Goal: Task Accomplishment & Management: Manage account settings

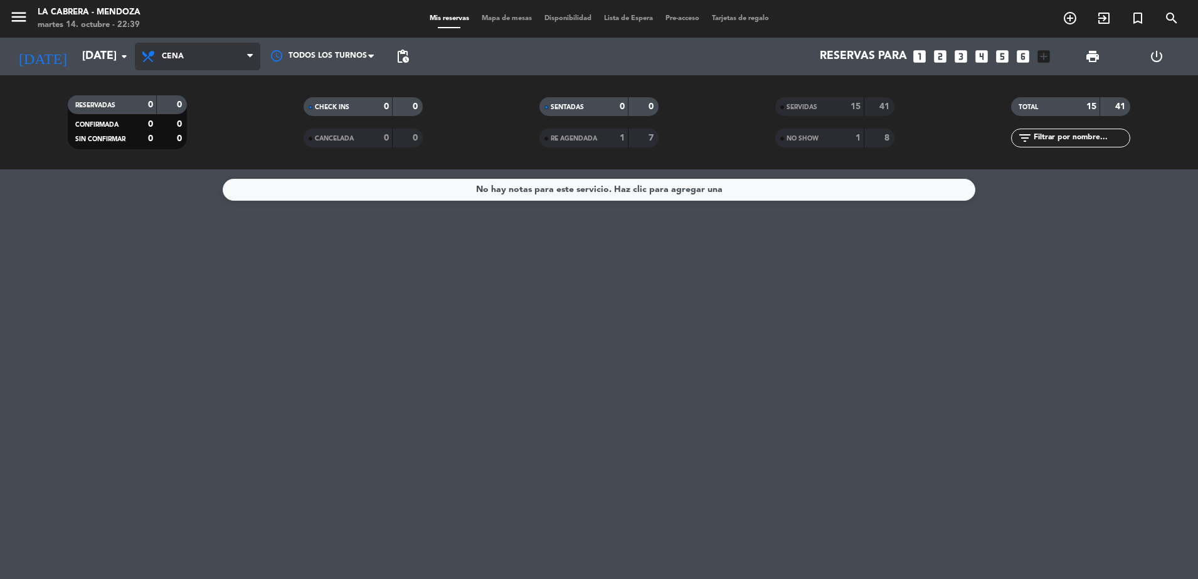
click at [159, 51] on span "Cena" at bounding box center [197, 57] width 125 height 28
click at [186, 106] on div "menu LA CABRERA - MENDOZA martes 14. octubre - 22:39 Mis reservas Mapa de mesas…" at bounding box center [599, 84] width 1198 height 169
click at [488, 315] on div "No hay notas para este servicio. Haz clic para agregar una" at bounding box center [599, 373] width 1198 height 409
click at [153, 63] on icon at bounding box center [149, 56] width 18 height 15
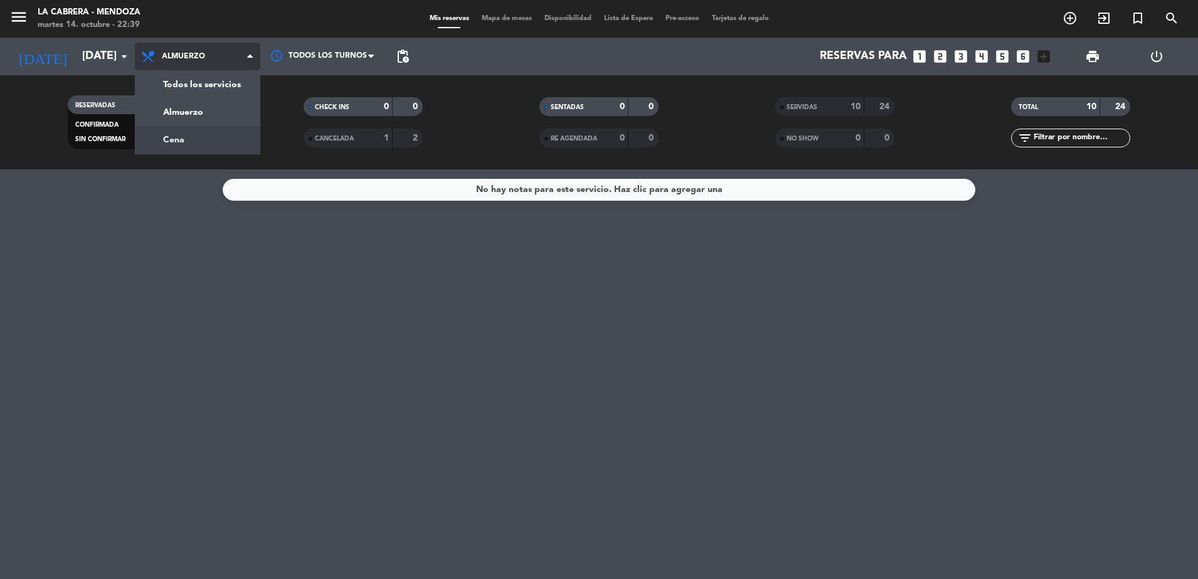
click at [177, 144] on div "menu LA CABRERA - MENDOZA martes 14. octubre - 22:39 Mis reservas Mapa de mesas…" at bounding box center [599, 84] width 1198 height 169
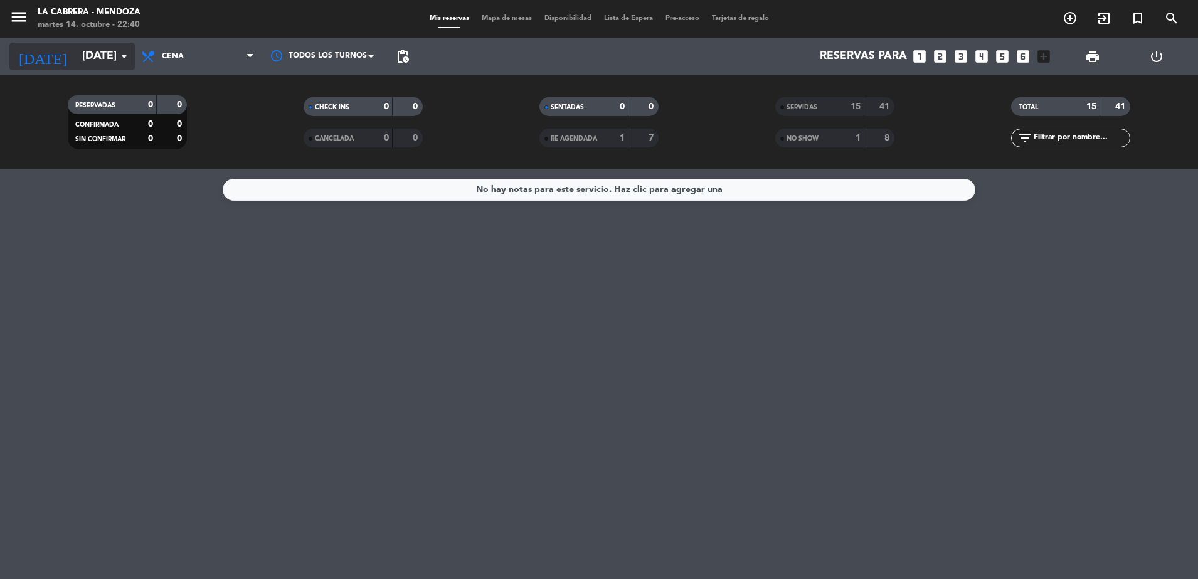
click at [113, 61] on input "[DATE] oct." at bounding box center [148, 56] width 145 height 25
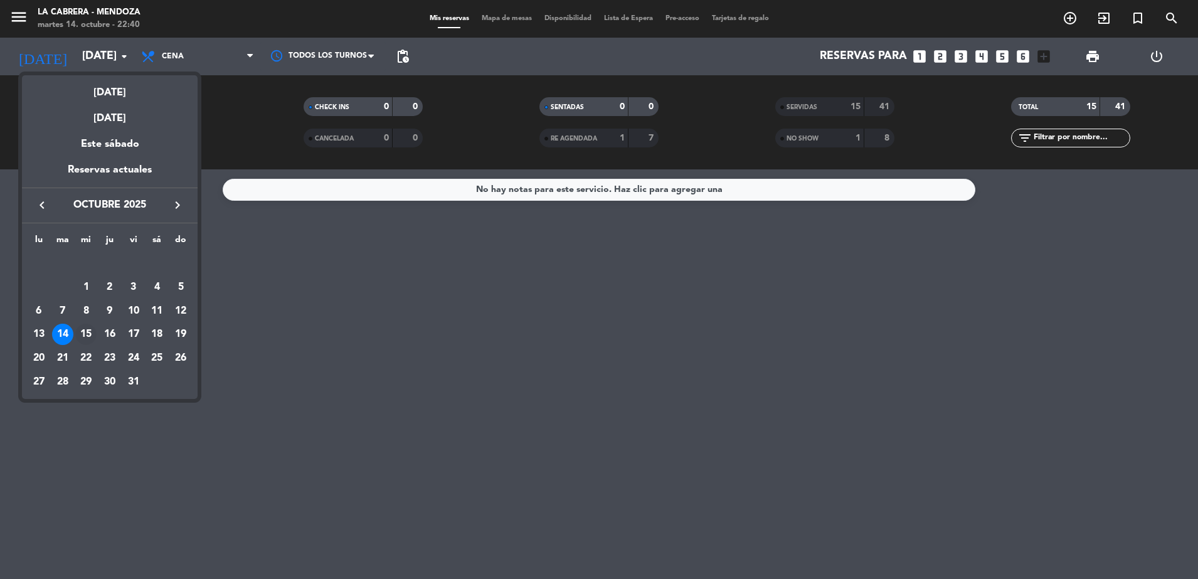
click at [94, 329] on div "15" at bounding box center [85, 334] width 21 height 21
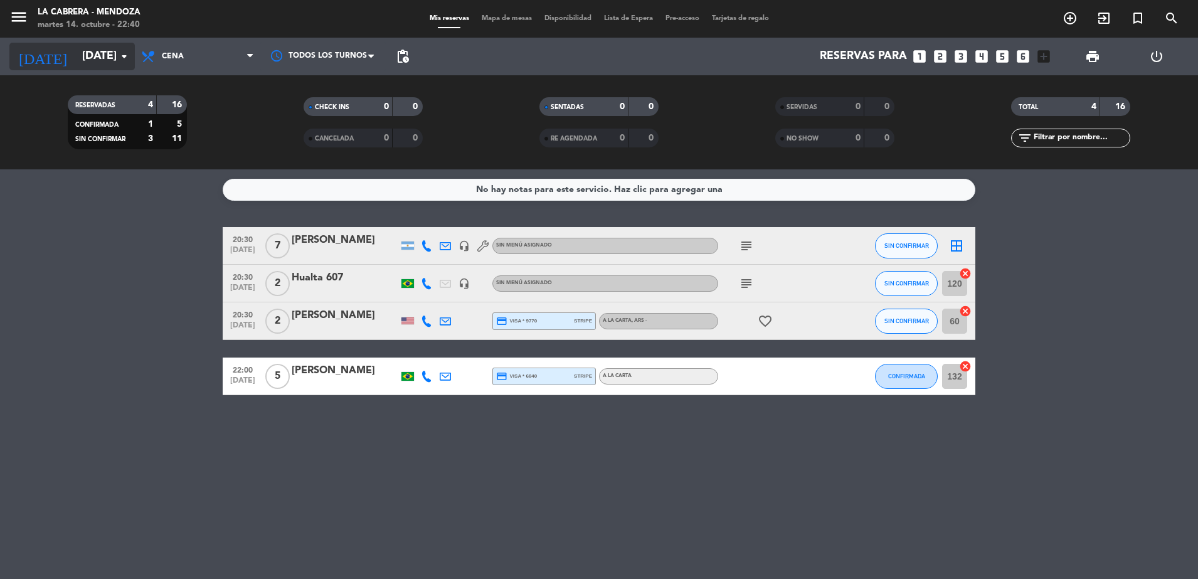
click at [76, 56] on input "mié. [DATE]" at bounding box center [148, 56] width 145 height 25
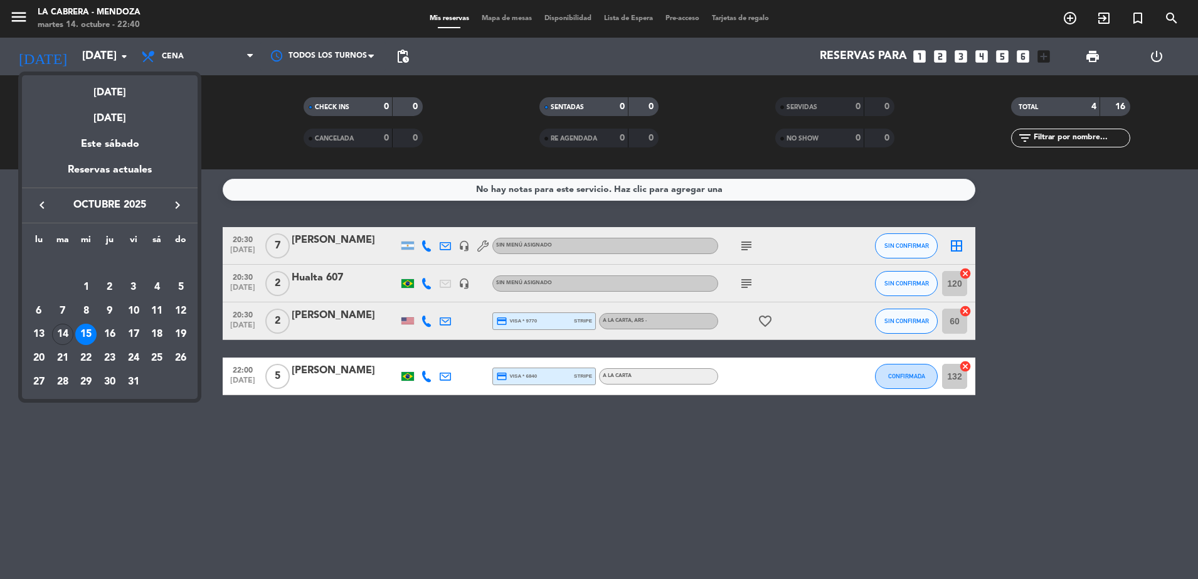
click at [67, 327] on div "14" at bounding box center [62, 334] width 21 height 21
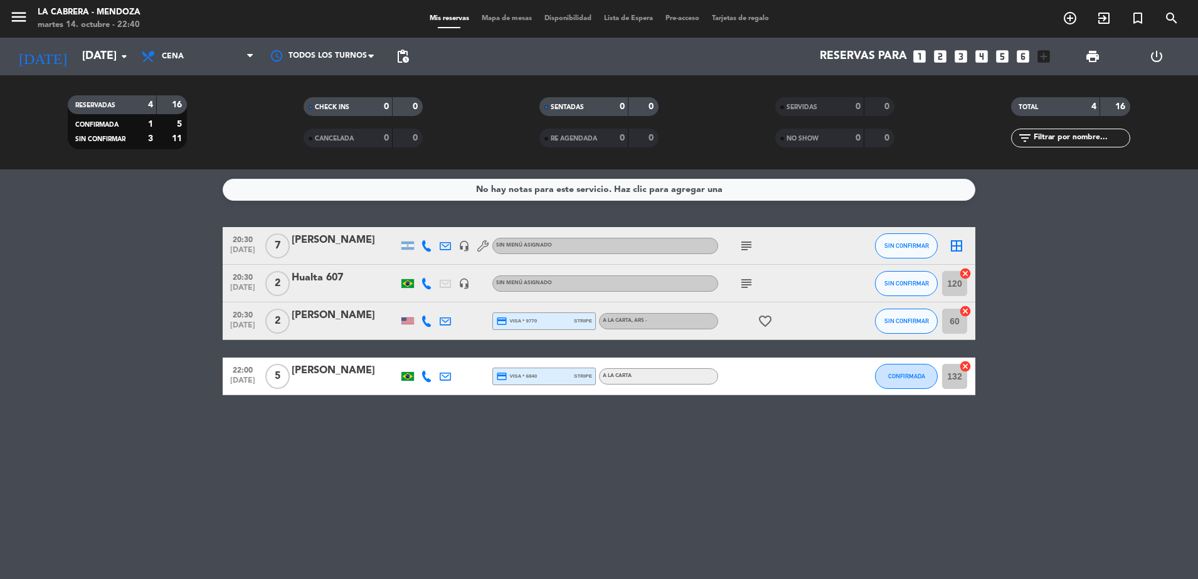
type input "[DATE] oct."
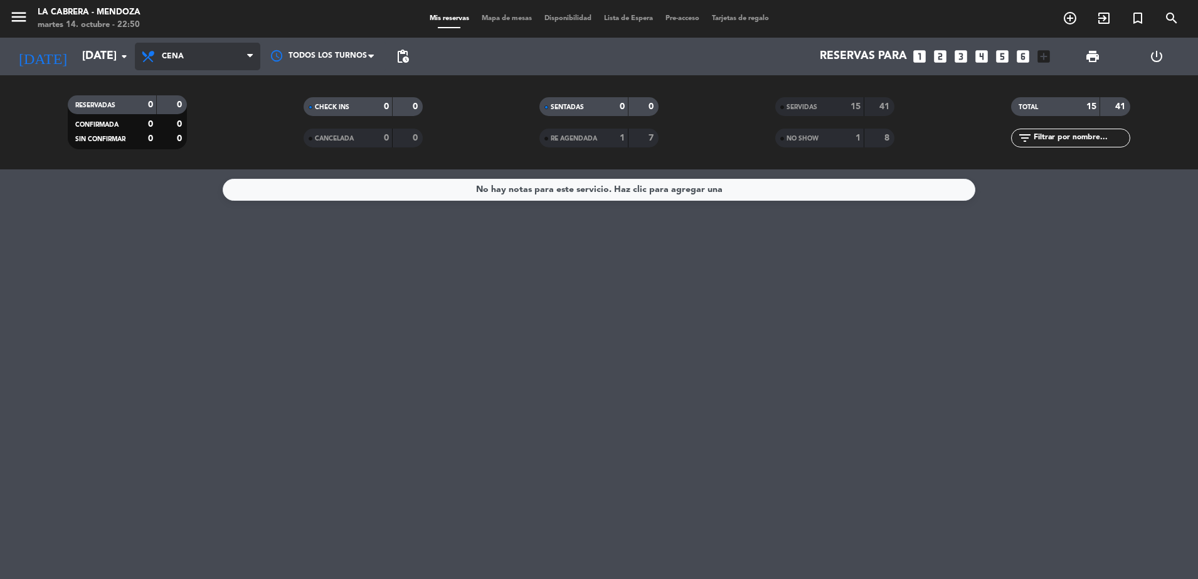
click at [208, 58] on span "Cena" at bounding box center [197, 57] width 125 height 28
click at [103, 51] on input "[DATE] oct." at bounding box center [148, 56] width 145 height 25
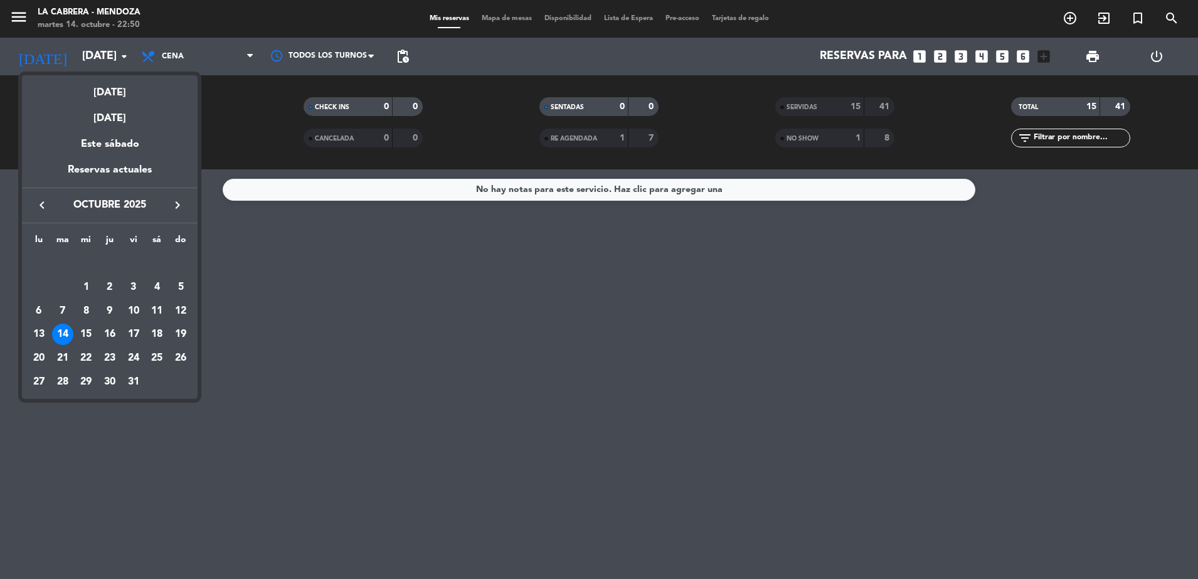
click at [61, 331] on div "14" at bounding box center [62, 334] width 21 height 21
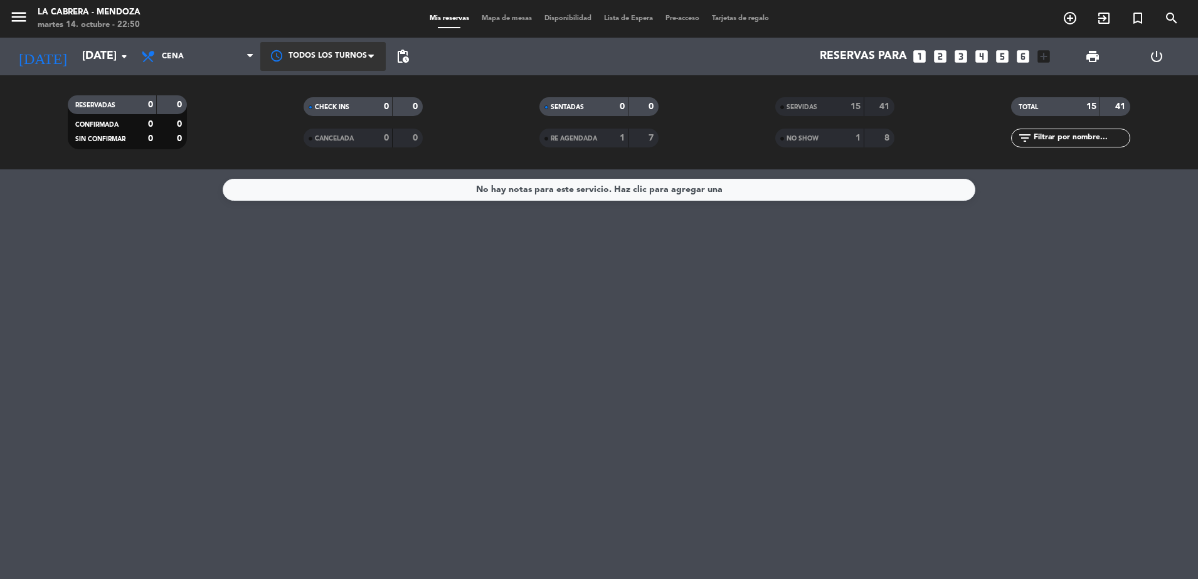
click at [327, 57] on div at bounding box center [322, 56] width 125 height 28
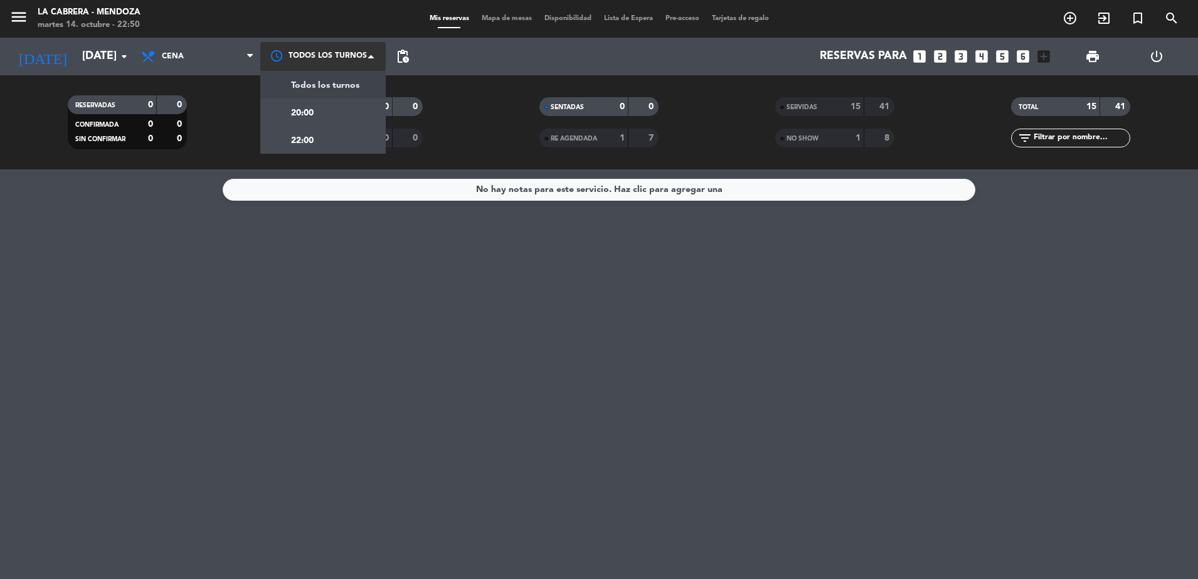
click at [307, 97] on div "Todos los turnos" at bounding box center [322, 85] width 125 height 28
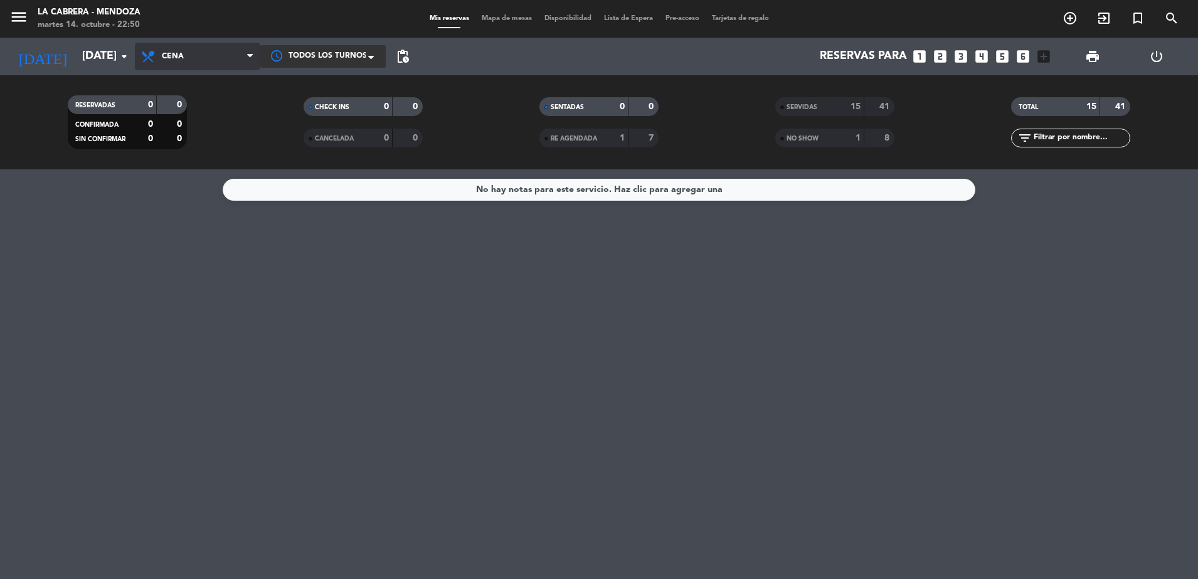
click at [197, 60] on span "Cena" at bounding box center [197, 57] width 125 height 28
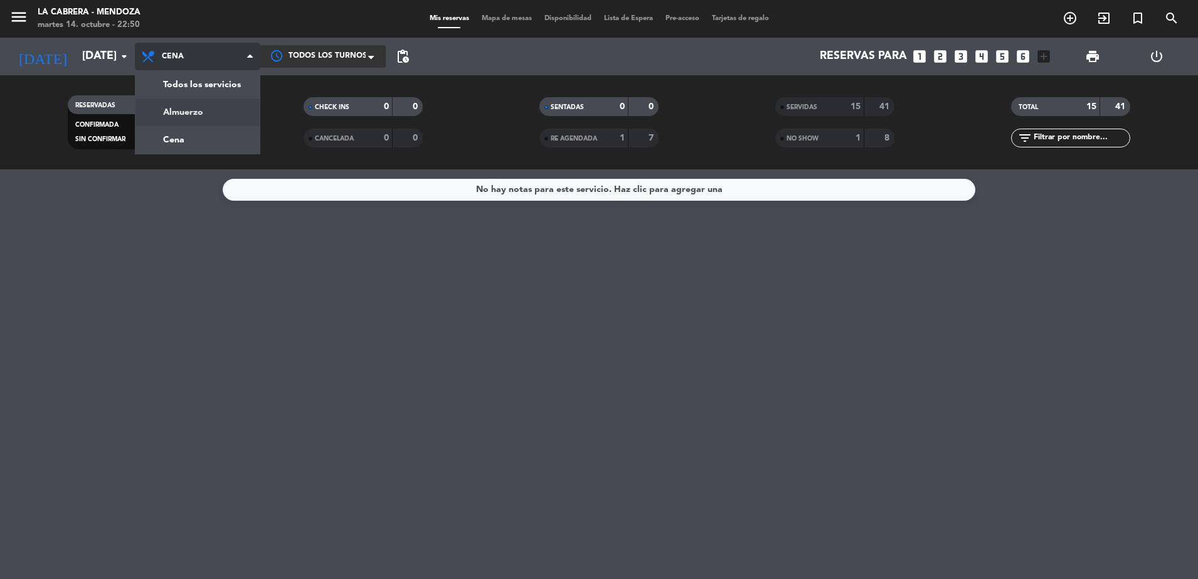
click at [182, 106] on div "menu LA CABRERA - MENDOZA martes 14. octubre - 22:50 Mis reservas Mapa de mesas…" at bounding box center [599, 84] width 1198 height 169
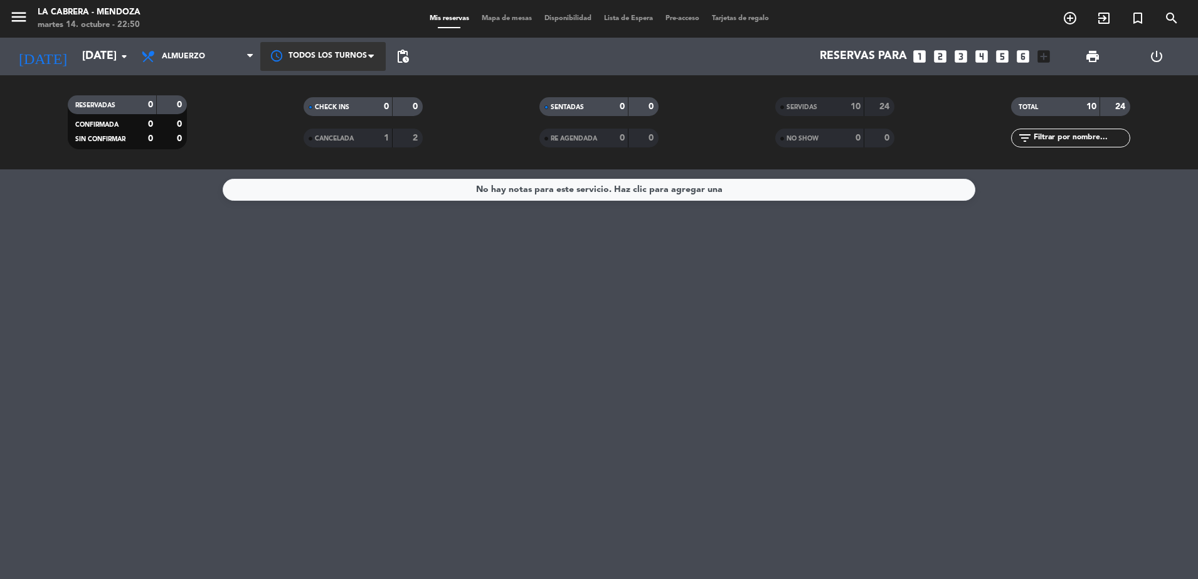
click at [221, 55] on span "Almuerzo" at bounding box center [197, 57] width 125 height 28
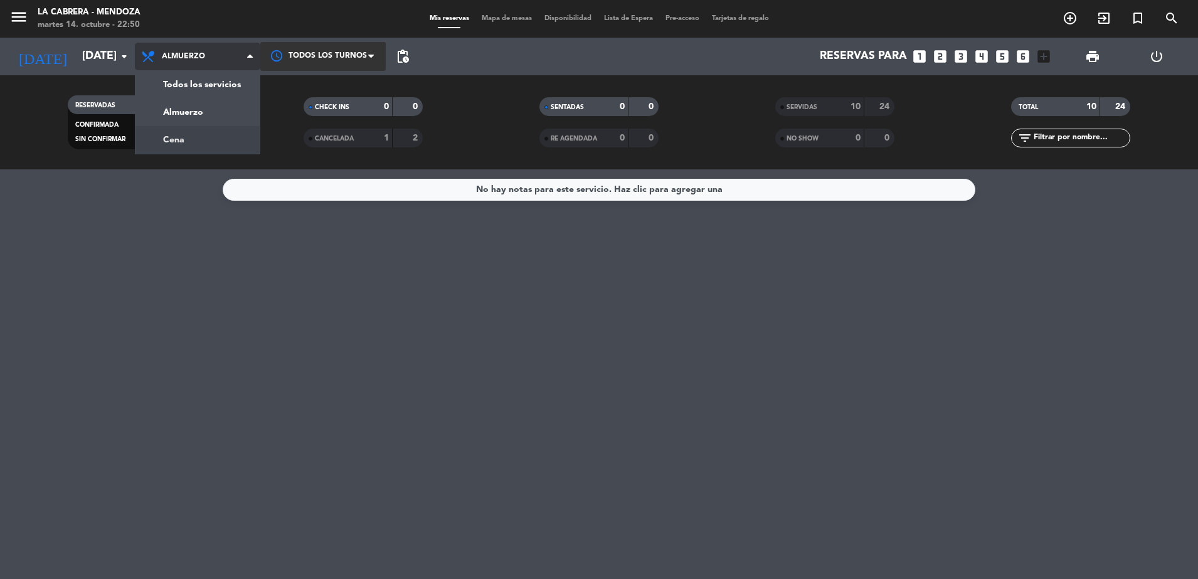
click at [187, 145] on div "menu LA CABRERA - MENDOZA martes 14. octubre - 22:50 Mis reservas Mapa de mesas…" at bounding box center [599, 84] width 1198 height 169
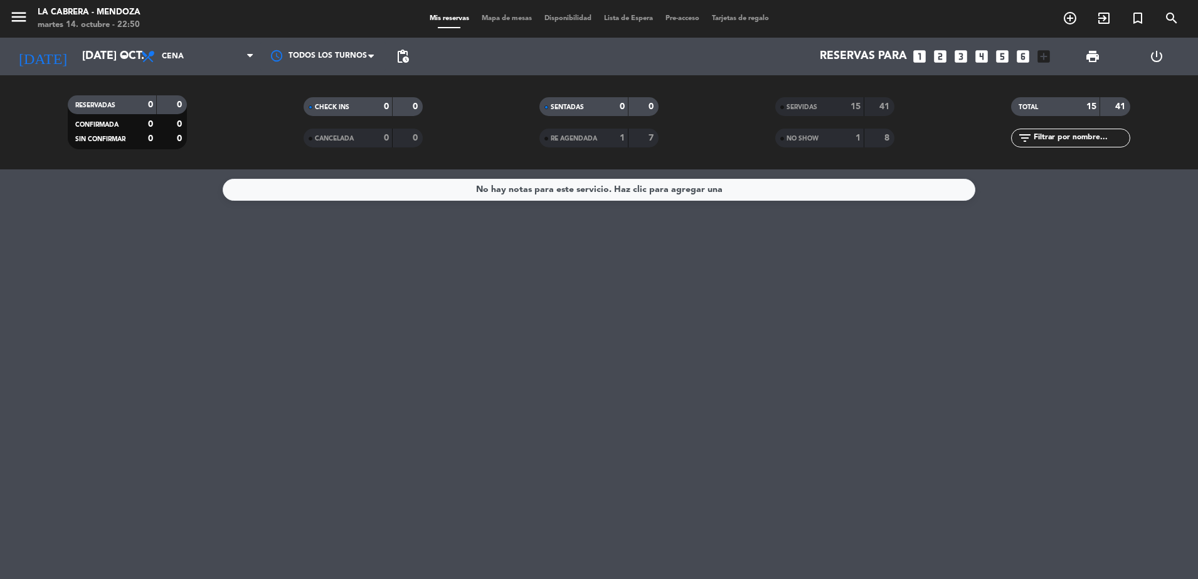
click at [489, 17] on span "Mapa de mesas" at bounding box center [506, 18] width 63 height 7
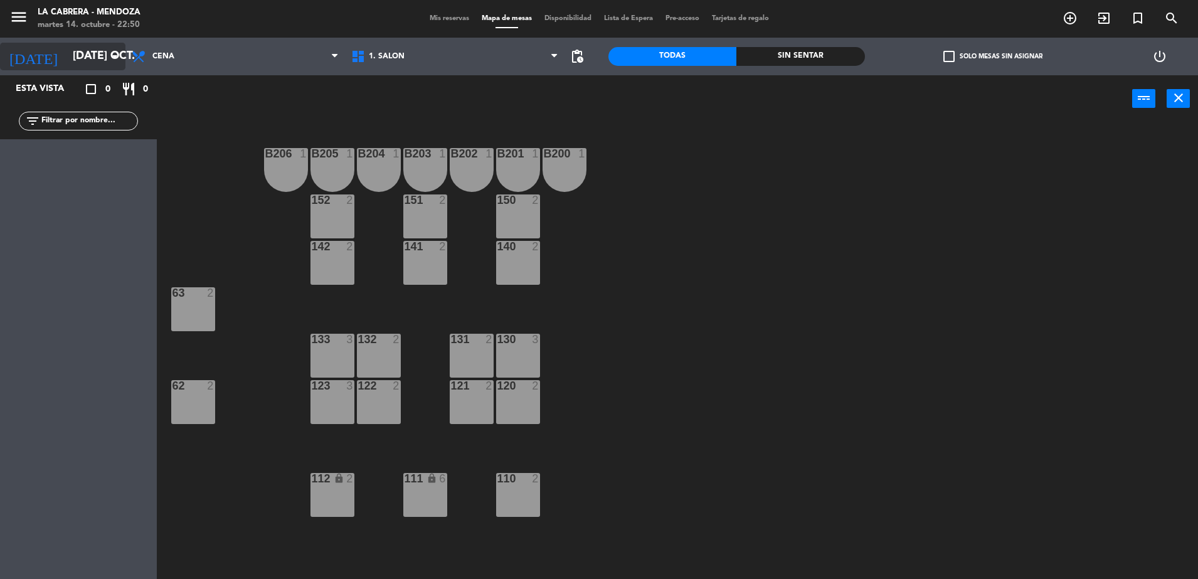
click at [66, 53] on input "[DATE] oct." at bounding box center [138, 56] width 145 height 25
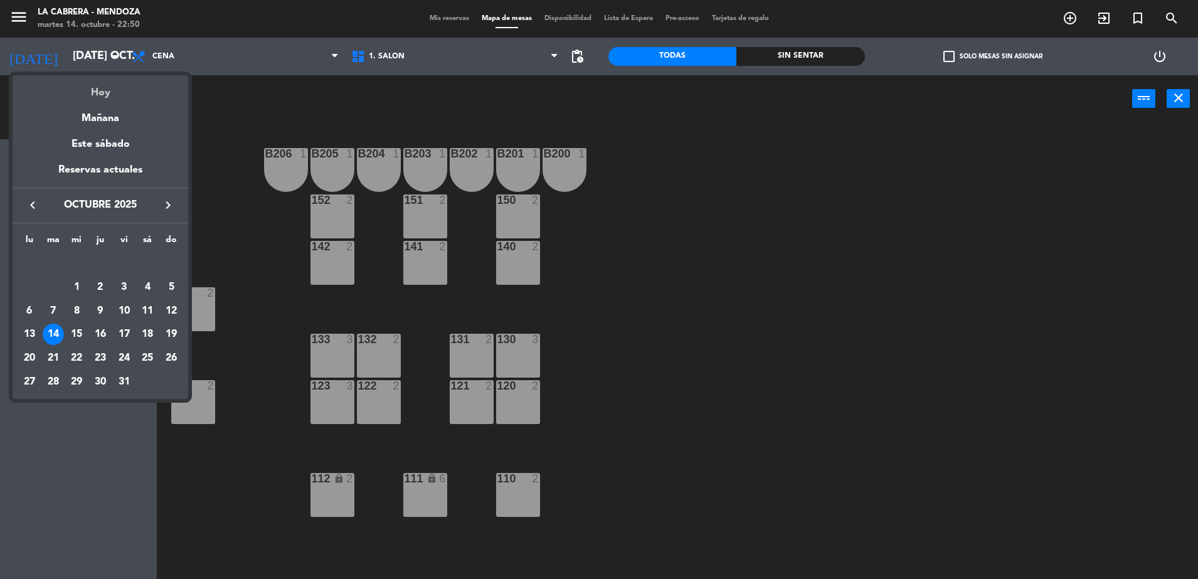
click at [105, 95] on div "Hoy" at bounding box center [101, 88] width 176 height 26
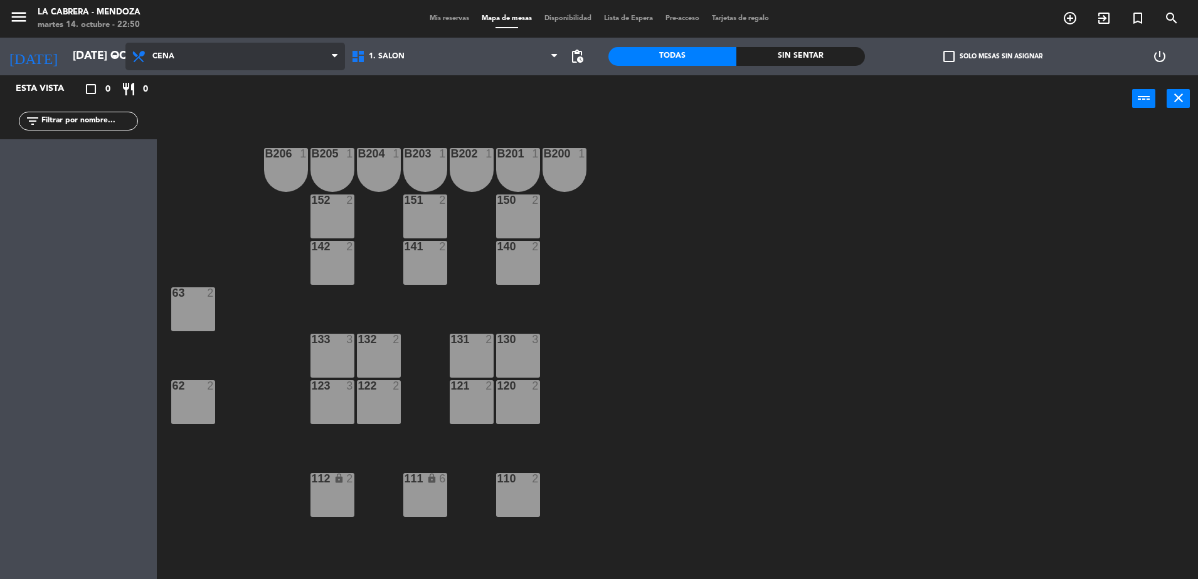
click at [172, 58] on span "Cena" at bounding box center [163, 56] width 22 height 9
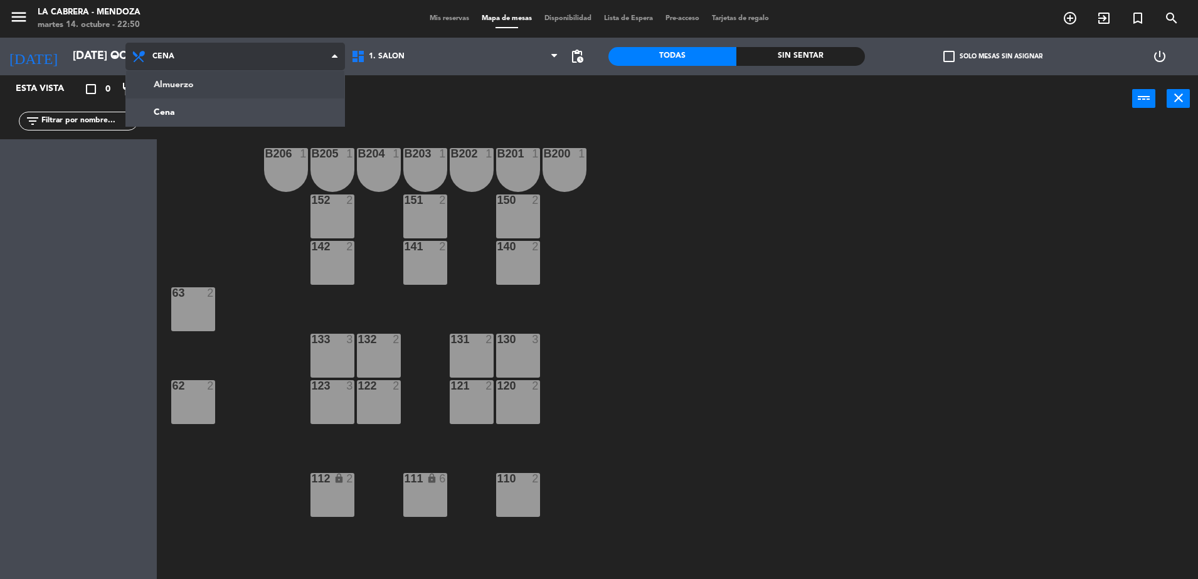
click at [161, 78] on ng-component "menu [PERSON_NAME] martes 14. octubre - 22:50 Mis reservas Mapa de mesas Dispon…" at bounding box center [599, 291] width 1198 height 582
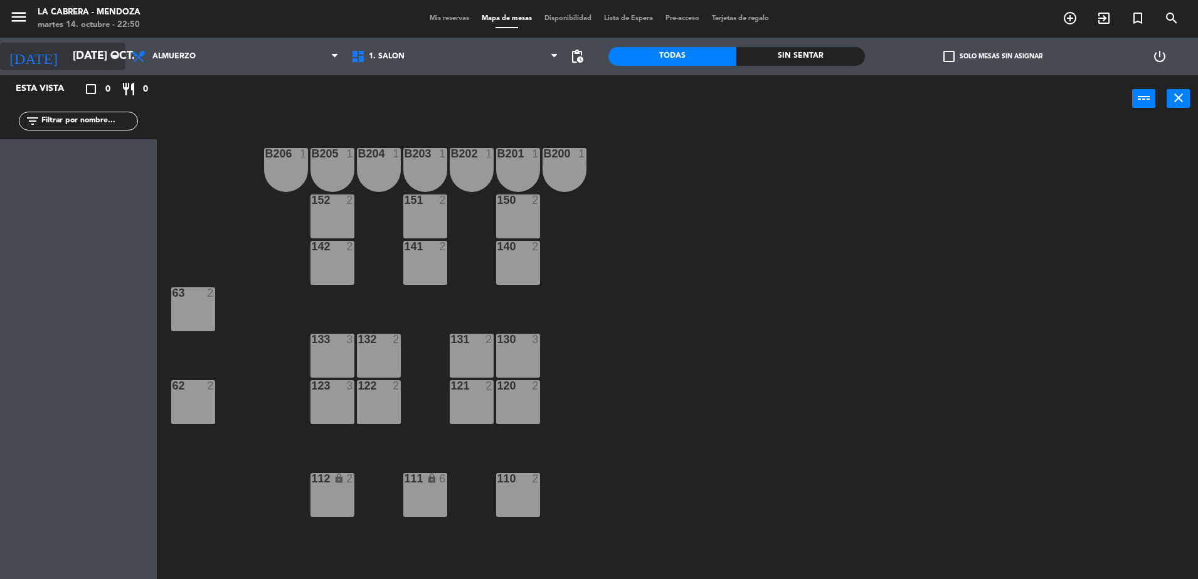
click at [110, 53] on icon "arrow_drop_down" at bounding box center [114, 56] width 15 height 15
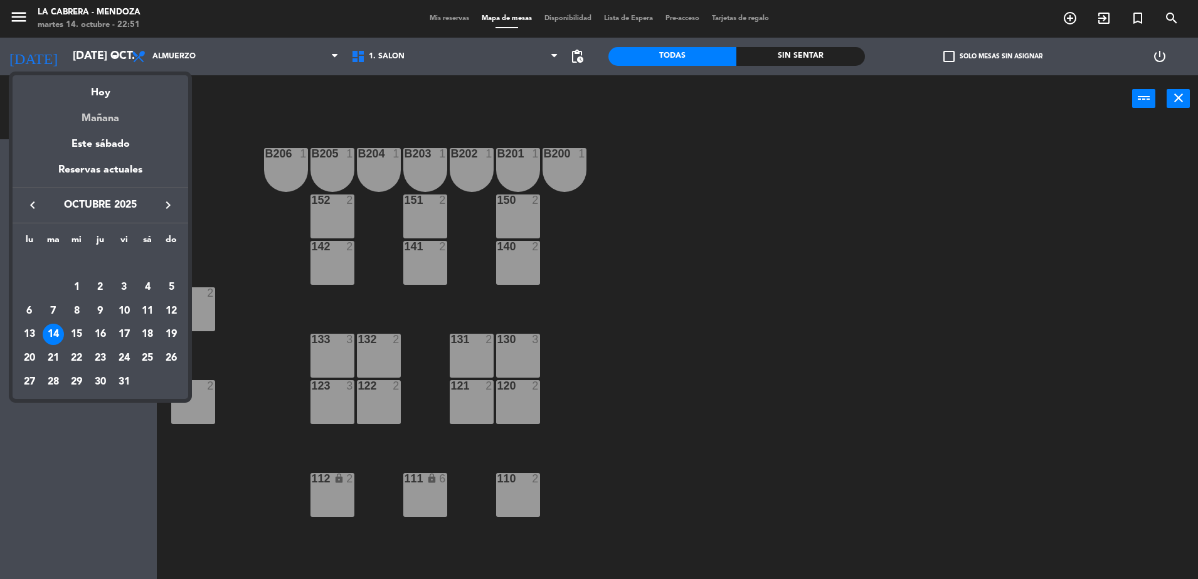
click at [103, 115] on div "Mañana" at bounding box center [101, 114] width 176 height 26
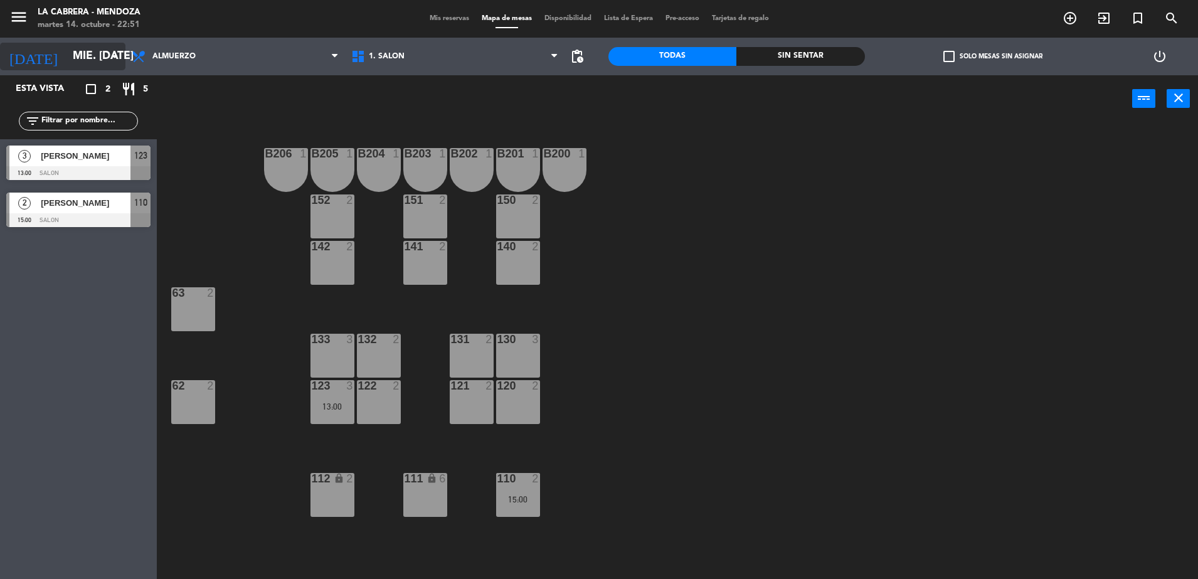
click at [108, 52] on icon "arrow_drop_down" at bounding box center [114, 56] width 15 height 15
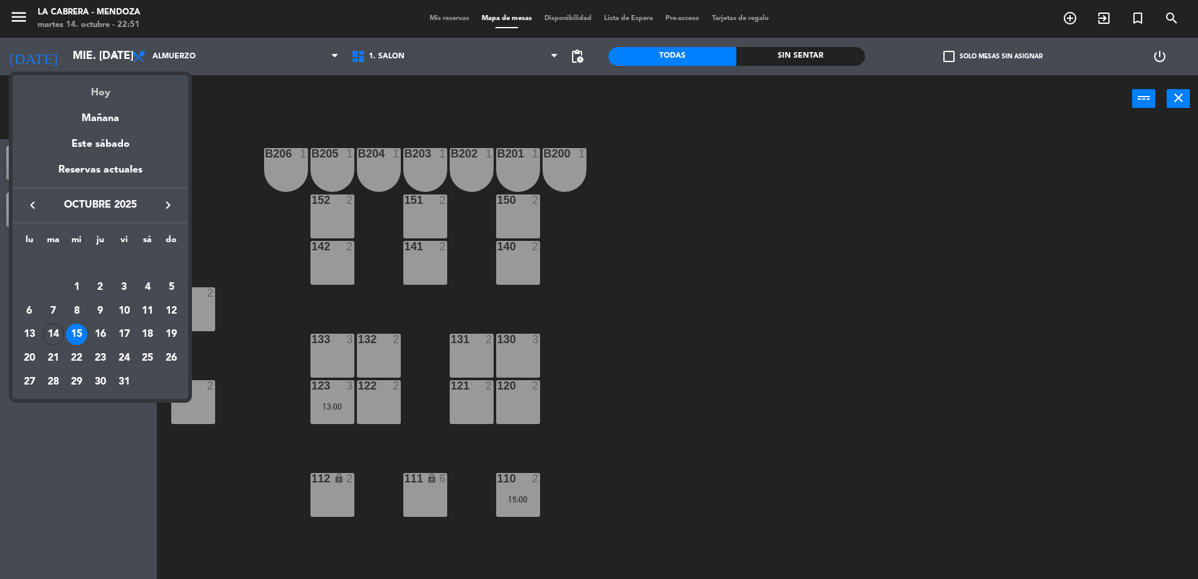
click at [110, 94] on div "Hoy" at bounding box center [101, 88] width 176 height 26
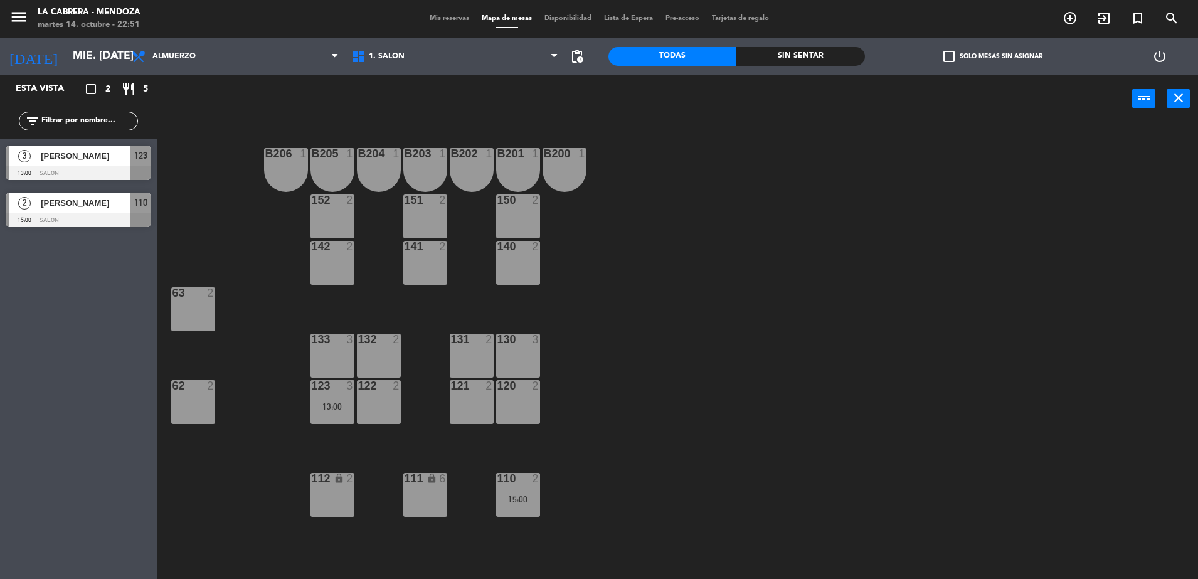
type input "[DATE] oct."
